Goal: Task Accomplishment & Management: Complete application form

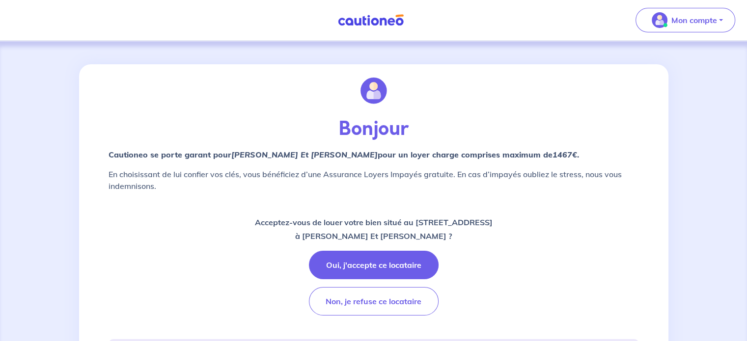
click at [583, 289] on div "Acceptez-vous de louer votre bien situé au 27 Rue des Couloubrines, 34270 Clare…" at bounding box center [374, 266] width 530 height 100
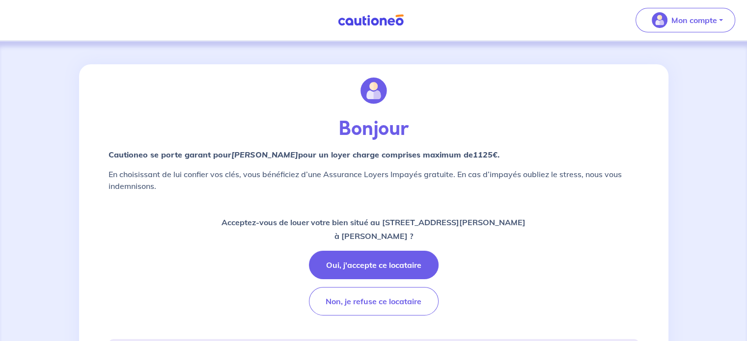
drag, startPoint x: 562, startPoint y: 237, endPoint x: 546, endPoint y: 202, distance: 38.5
click at [562, 237] on div "Acceptez-vous de louer votre bien situé au 492 Avenue Pierre Sauvaigo, 06700 Sa…" at bounding box center [374, 266] width 530 height 100
